Goal: Information Seeking & Learning: Learn about a topic

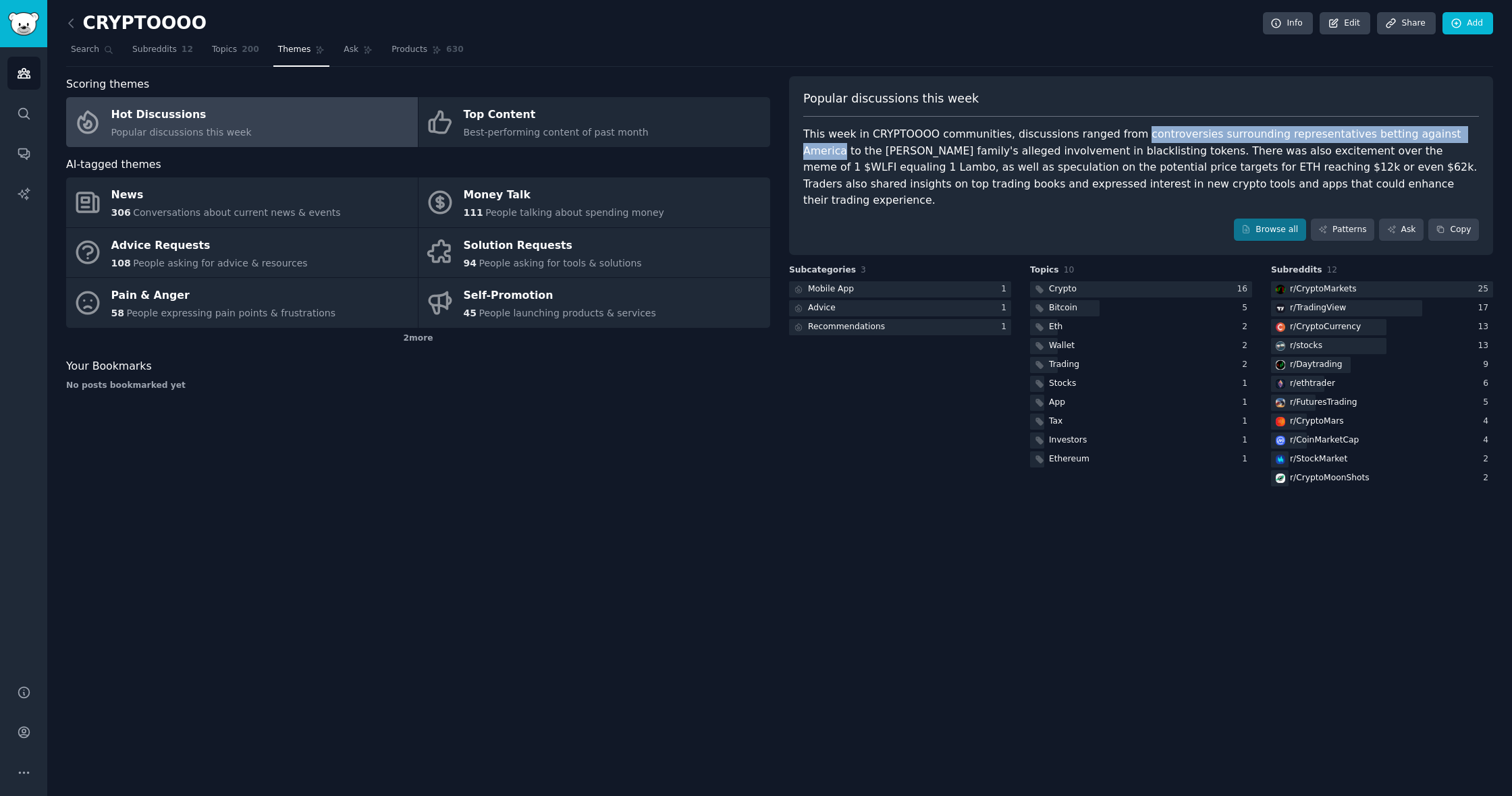
drag, startPoint x: 1124, startPoint y: 135, endPoint x: 1441, endPoint y: 129, distance: 317.1
click at [1441, 129] on div "This week in CRYPTOOOO communities, discussions ranged from controversies surro…" at bounding box center [1140, 168] width 676 height 83
click at [1071, 67] on div "CRYPTOOOO Info Edit Share Add Search Subreddits 12 Topics 200 Themes Ask Produc…" at bounding box center [779, 254] width 1427 height 471
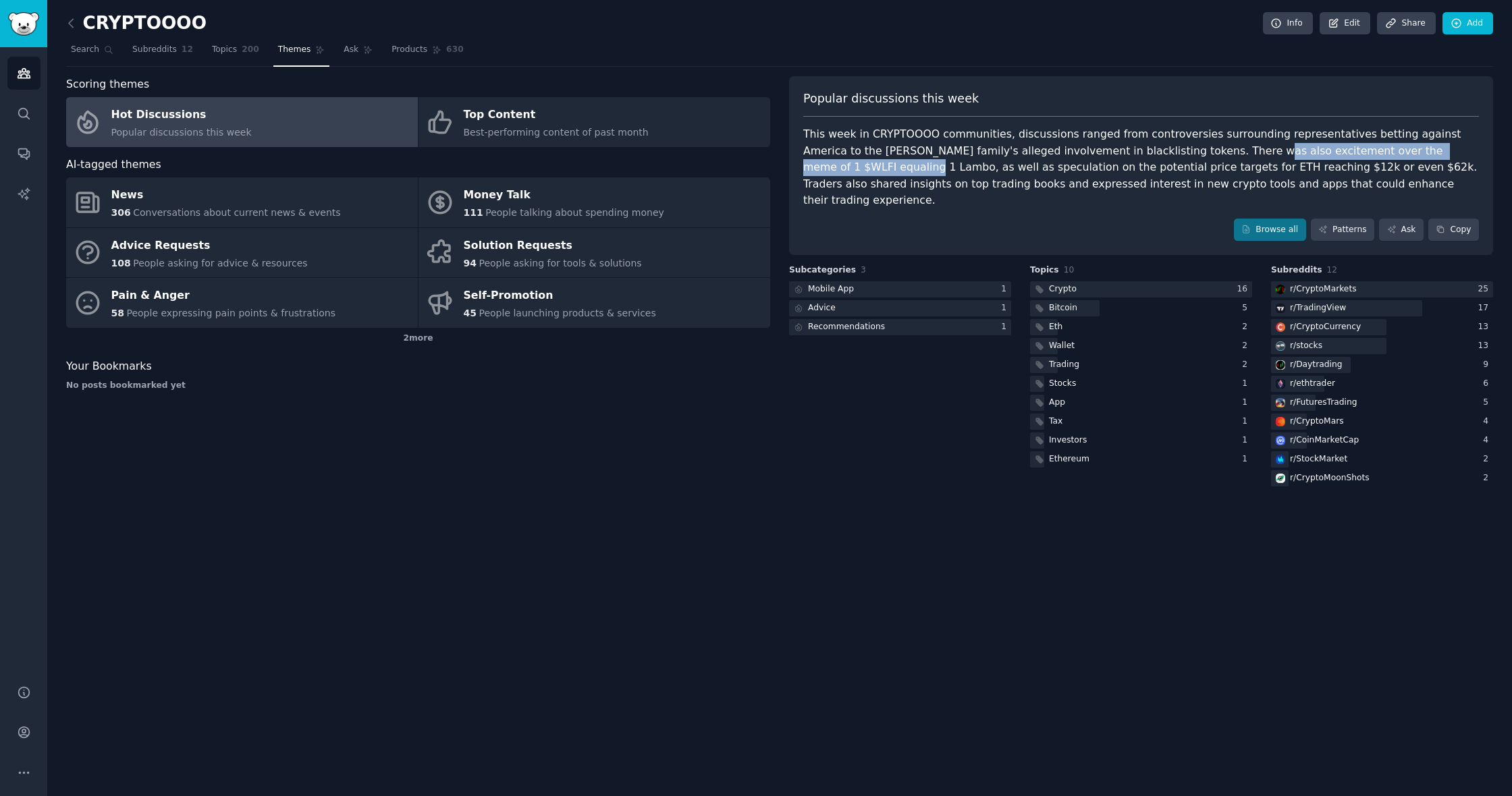
drag, startPoint x: 1158, startPoint y: 152, endPoint x: 1424, endPoint y: 153, distance: 266.0
click at [1424, 153] on div "This week in CRYPTOOOO communities, discussions ranged from controversies surro…" at bounding box center [1140, 168] width 676 height 83
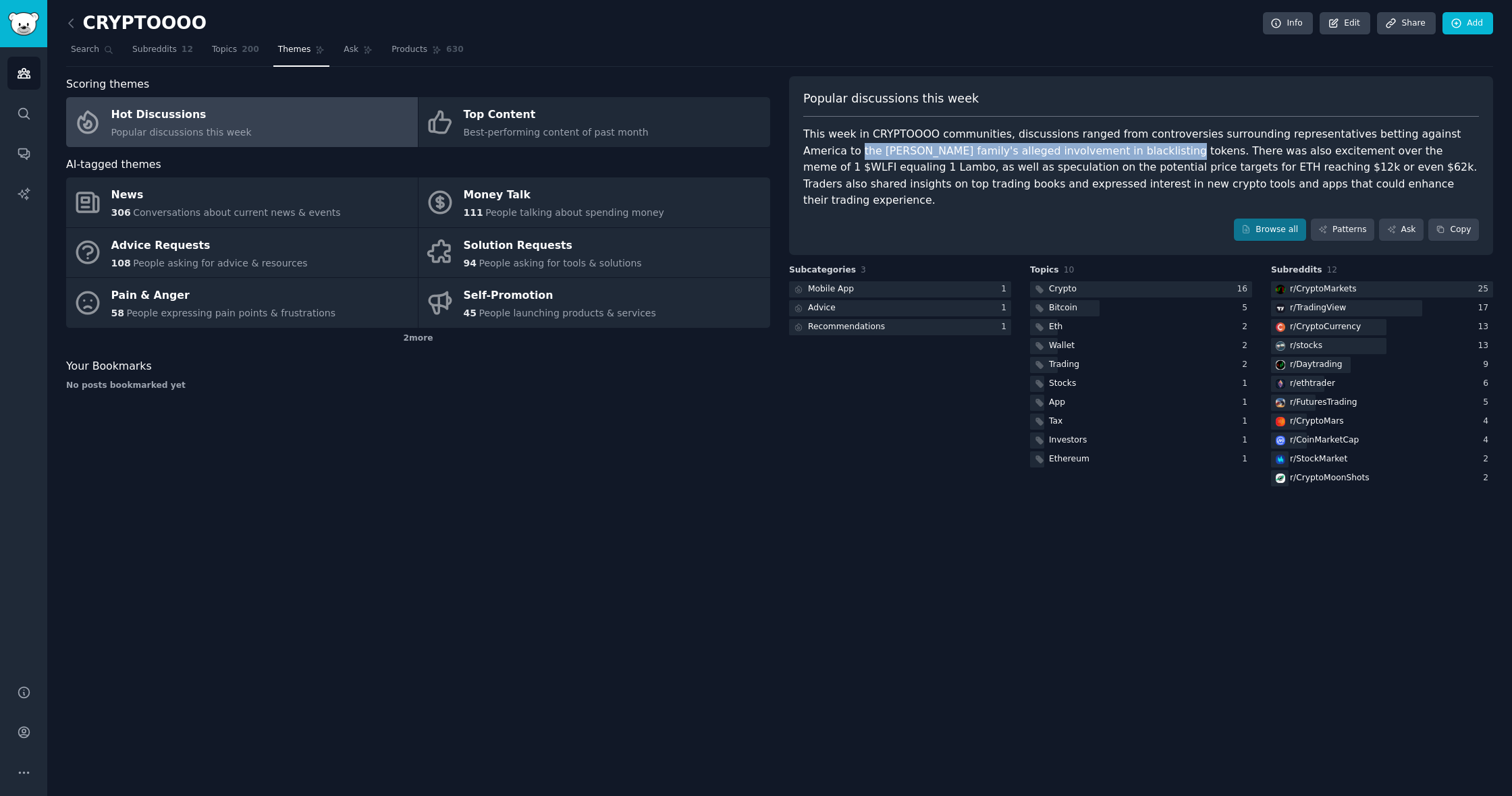
drag, startPoint x: 1458, startPoint y: 136, endPoint x: 1080, endPoint y: 153, distance: 378.4
click at [1080, 153] on div "This week in CRYPTOOOO communities, discussions ranged from controversies surro…" at bounding box center [1140, 168] width 676 height 83
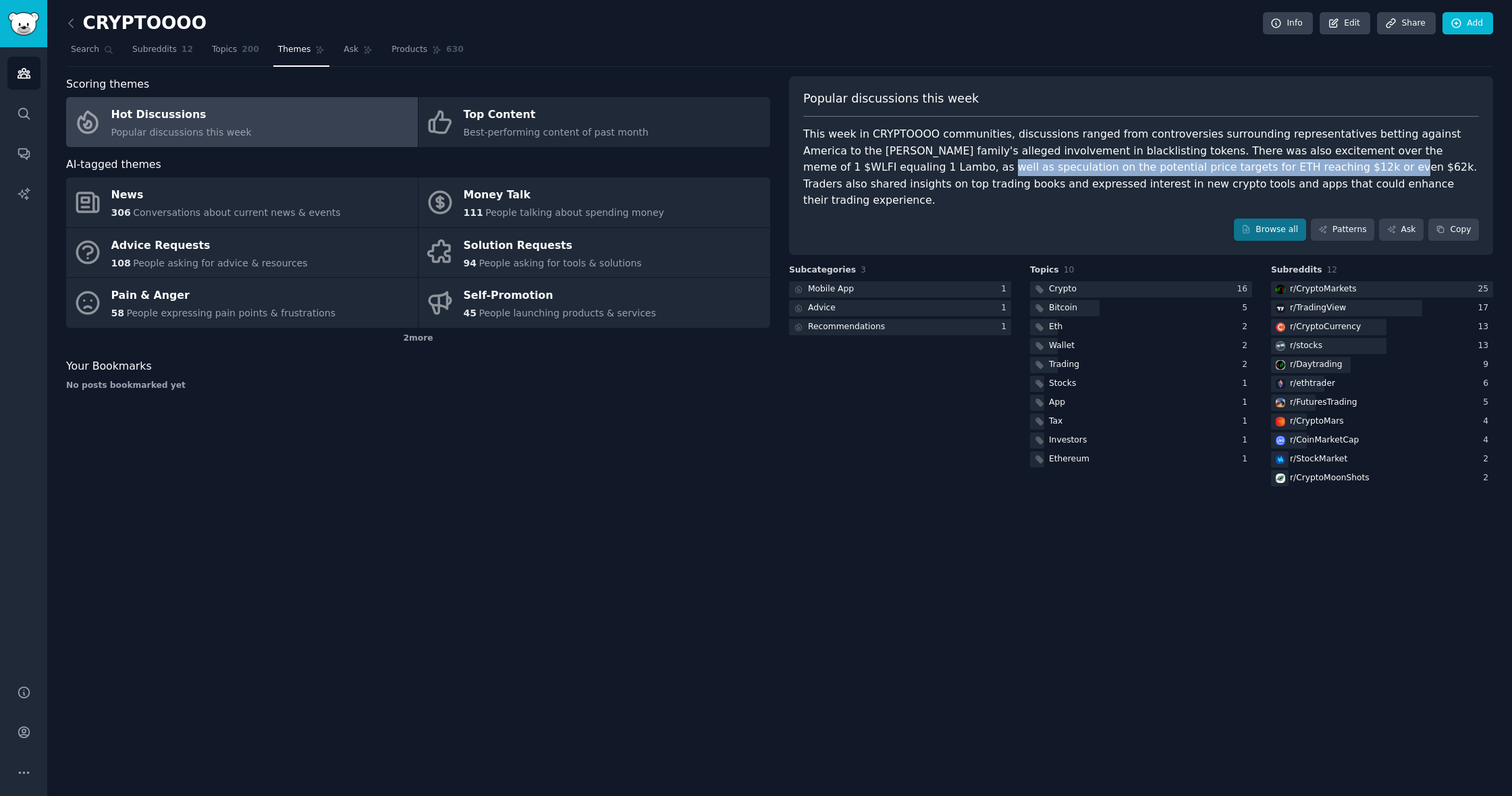
drag, startPoint x: 803, startPoint y: 166, endPoint x: 1181, endPoint y: 169, distance: 378.0
click at [1181, 169] on div "This week in CRYPTOOOO communities, discussions ranged from controversies surro…" at bounding box center [1140, 168] width 676 height 83
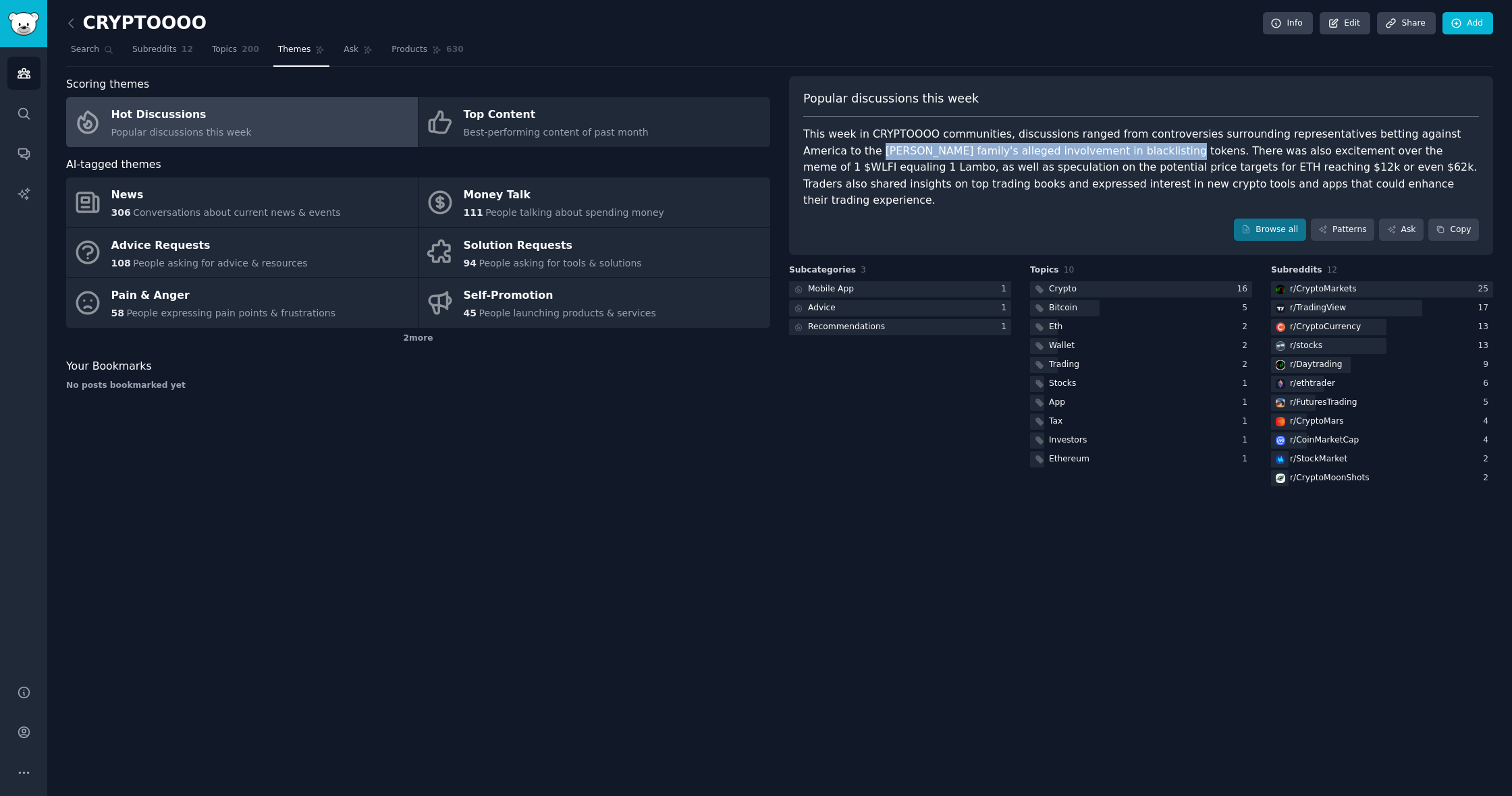
drag, startPoint x: 802, startPoint y: 149, endPoint x: 1079, endPoint y: 144, distance: 277.0
click at [1079, 144] on div "Popular discussions this week This week in CRYPTOOOO communities, discussions r…" at bounding box center [1141, 166] width 704 height 180
copy div "Trump family's alleged involvement in blacklisting tokens."
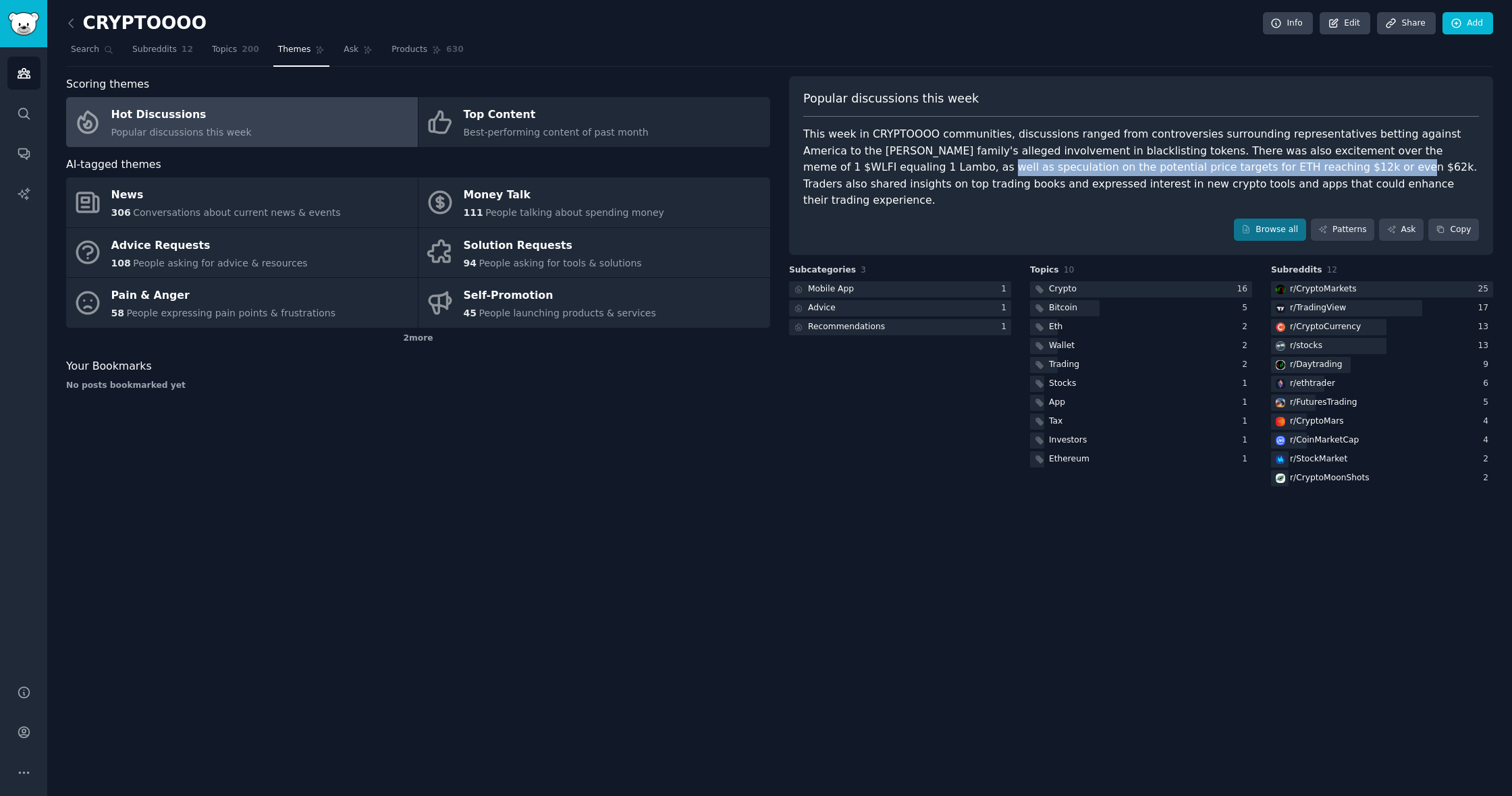
drag, startPoint x: 805, startPoint y: 166, endPoint x: 1185, endPoint y: 165, distance: 380.0
click at [1185, 165] on div "This week in CRYPTOOOO communities, discussions ranged from controversies surro…" at bounding box center [1140, 168] width 676 height 83
copy div "speculation on the potential price targets for ETH reaching $12k or even $62k."
